Goal: Information Seeking & Learning: Find specific fact

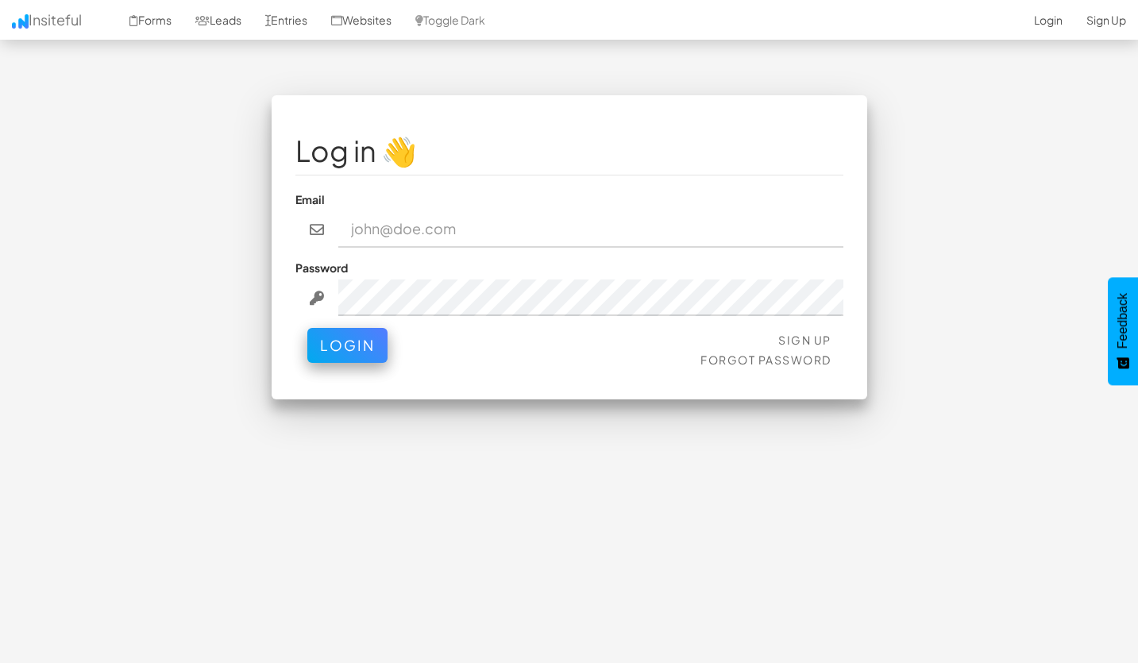
type input "[EMAIL_ADDRESS][DOMAIN_NAME]"
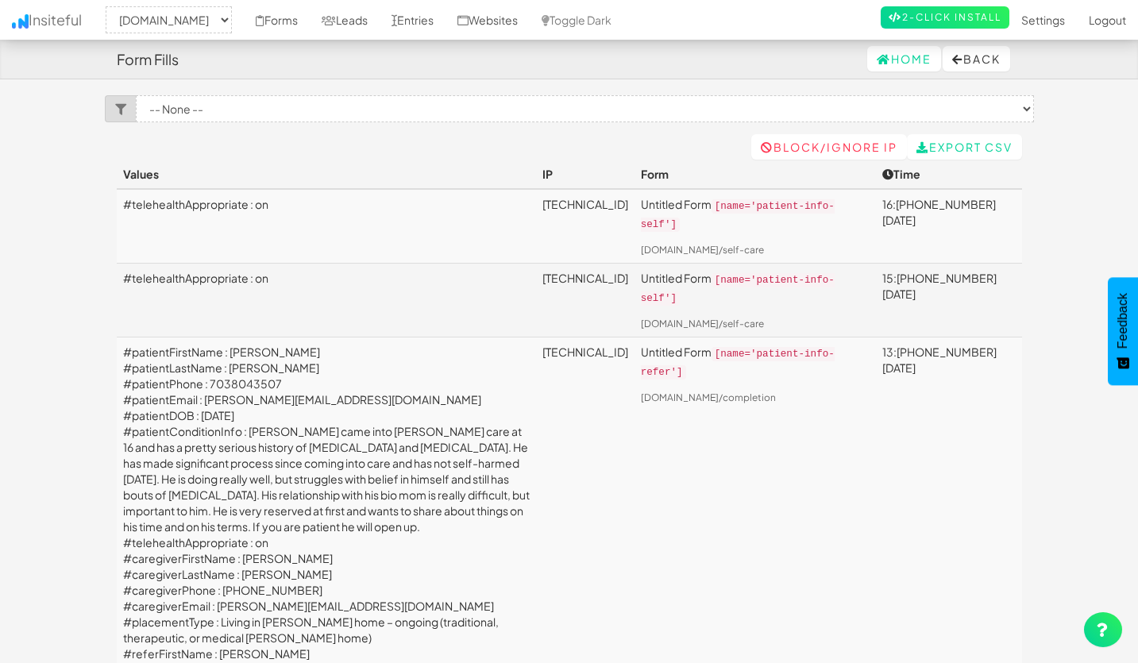
select select "2385"
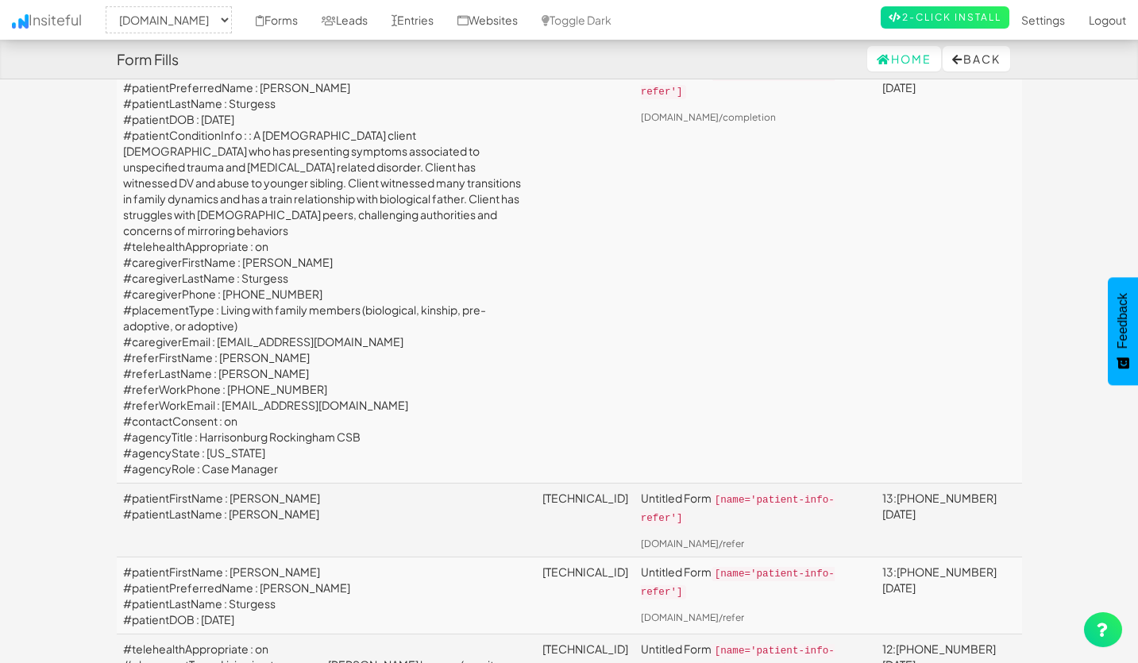
scroll to position [1796, 0]
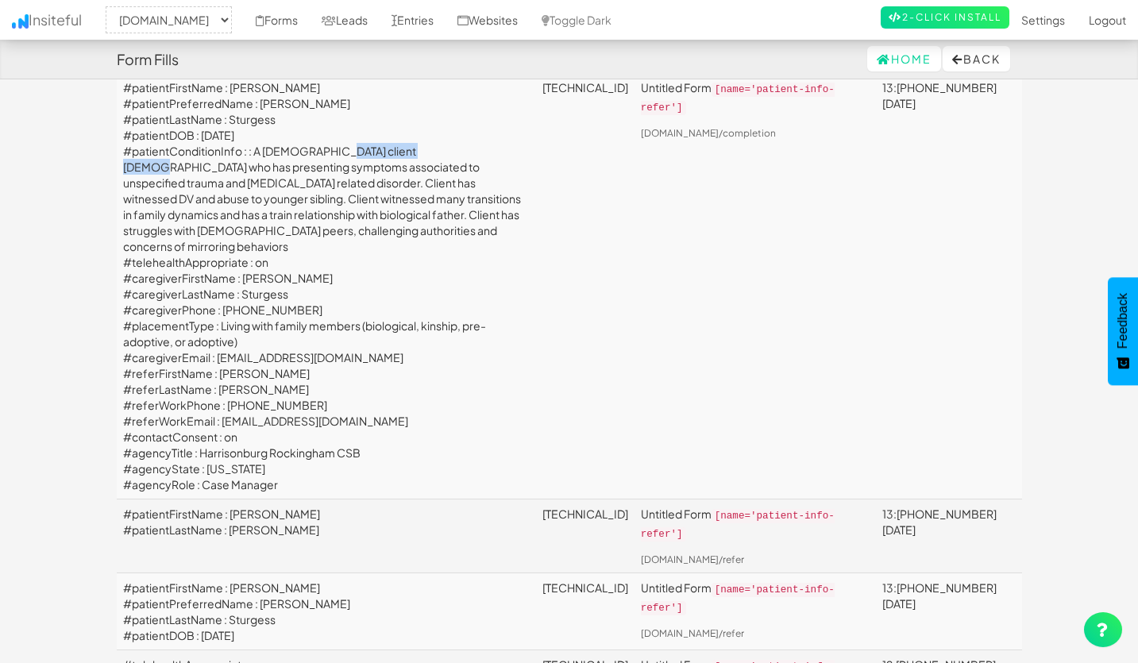
drag, startPoint x: 321, startPoint y: 199, endPoint x: 426, endPoint y: 195, distance: 104.9
click at [426, 195] on td "#patientFirstName : Charles #patientPreferredName : Ryan #patientLastName : Stu…" at bounding box center [326, 285] width 419 height 427
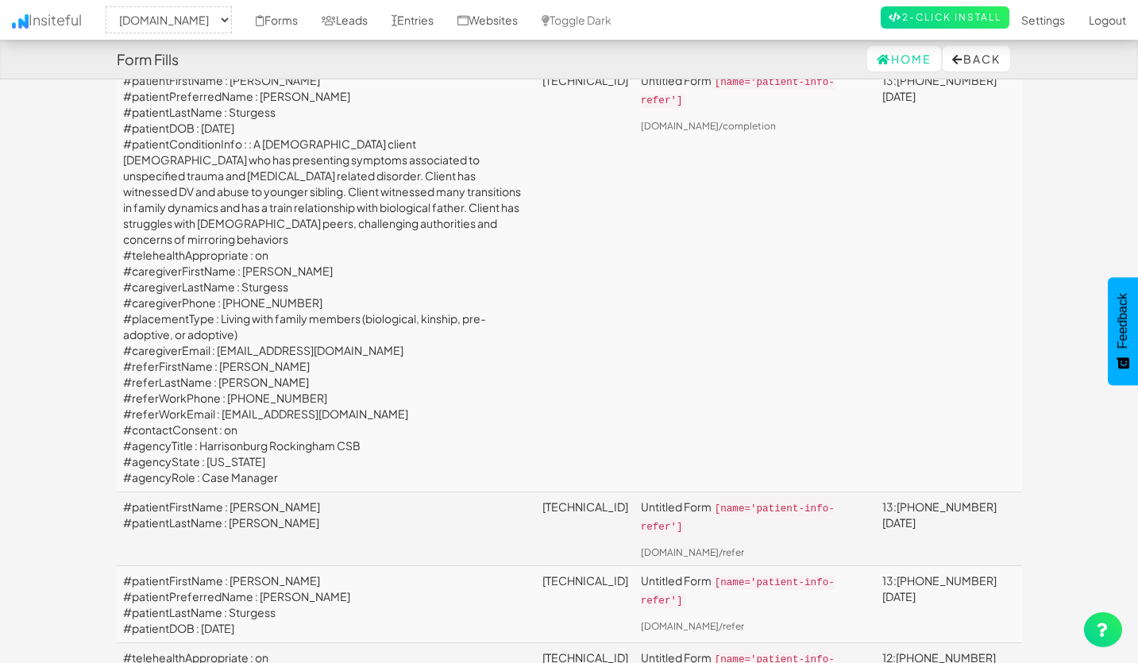
scroll to position [1746, 0]
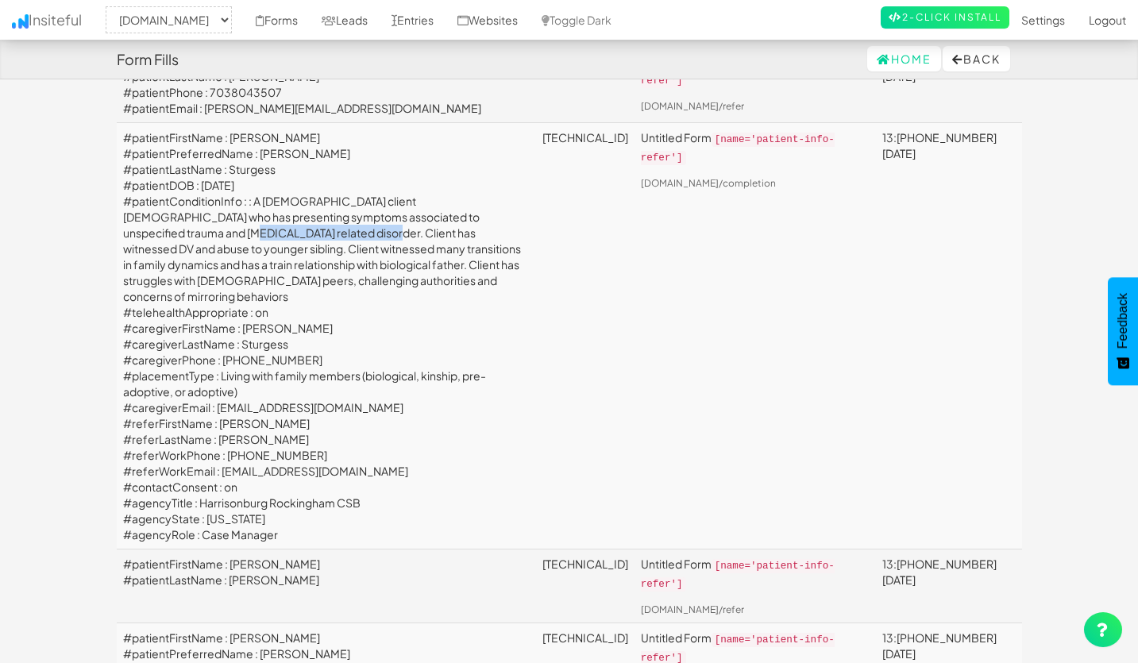
drag, startPoint x: 211, startPoint y: 277, endPoint x: 356, endPoint y: 276, distance: 144.6
click at [356, 276] on td "#patientFirstName : Charles #patientPreferredName : Ryan #patientLastName : Stu…" at bounding box center [326, 335] width 419 height 427
drag, startPoint x: 364, startPoint y: 274, endPoint x: 431, endPoint y: 274, distance: 67.5
click at [431, 274] on td "#patientFirstName : Charles #patientPreferredName : Ryan #patientLastName : Stu…" at bounding box center [326, 335] width 419 height 427
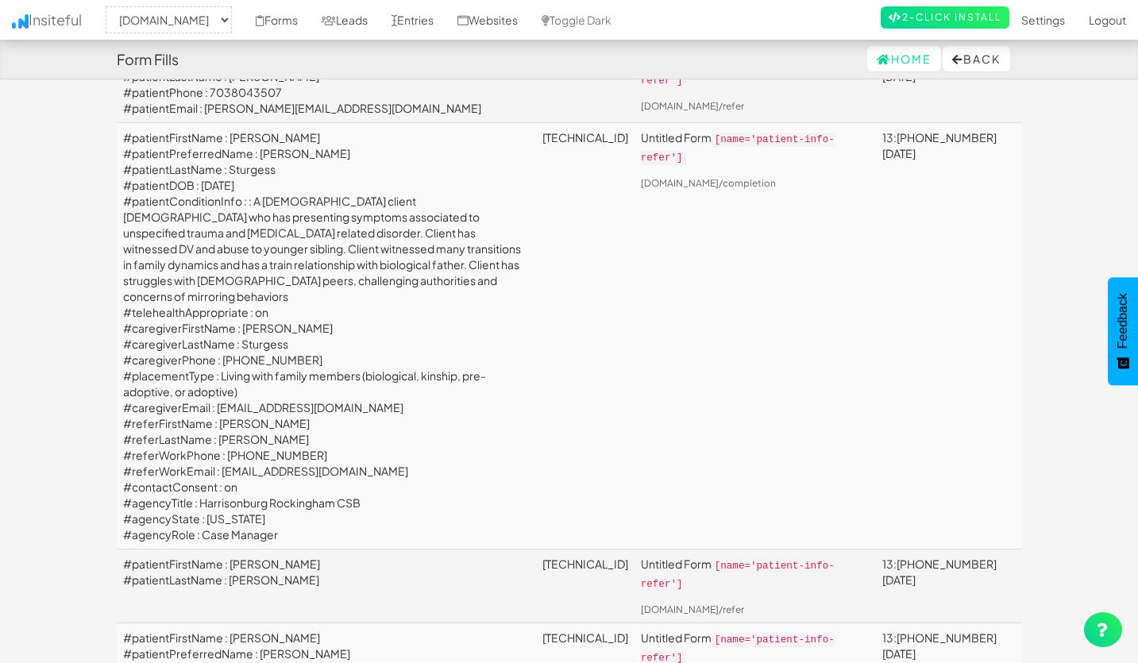
click at [432, 274] on td "#patientFirstName : Charles #patientPreferredName : Ryan #patientLastName : Stu…" at bounding box center [326, 335] width 419 height 427
drag, startPoint x: 186, startPoint y: 290, endPoint x: 353, endPoint y: 292, distance: 167.6
click at [353, 292] on td "#patientFirstName : Charles #patientPreferredName : Ryan #patientLastName : Stu…" at bounding box center [326, 335] width 419 height 427
click at [361, 292] on td "#patientFirstName : Charles #patientPreferredName : Ryan #patientLastName : Stu…" at bounding box center [326, 335] width 419 height 427
drag, startPoint x: 377, startPoint y: 290, endPoint x: 424, endPoint y: 290, distance: 46.9
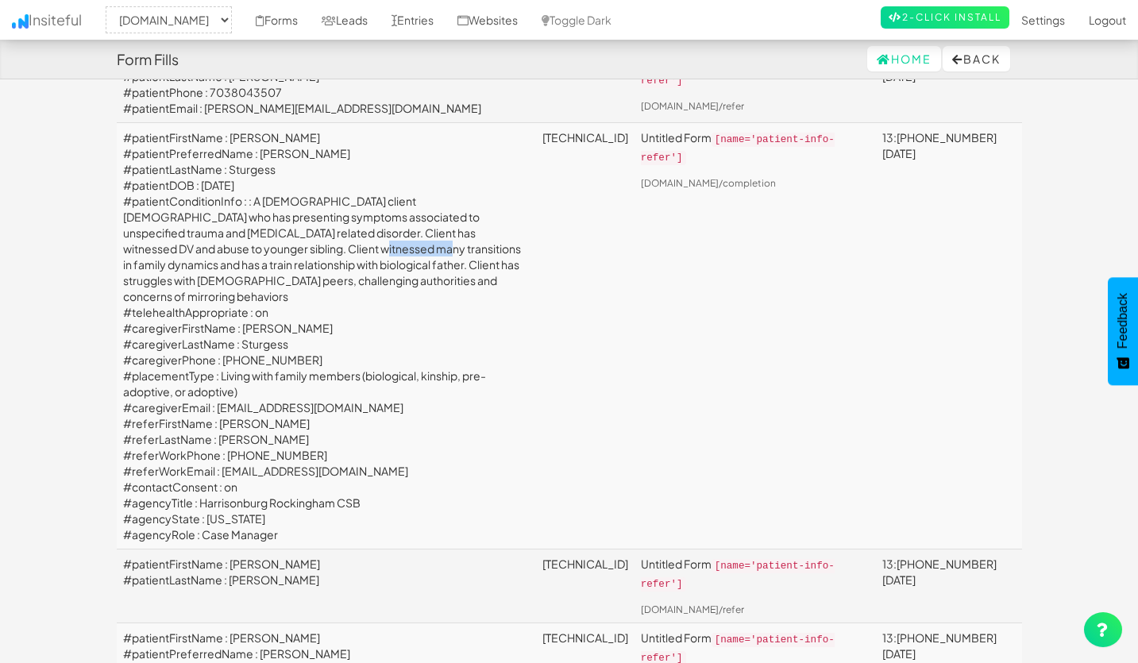
click at [424, 290] on td "#patientFirstName : Charles #patientPreferredName : Ryan #patientLastName : Stu…" at bounding box center [326, 335] width 419 height 427
